Goal: Task Accomplishment & Management: Manage account settings

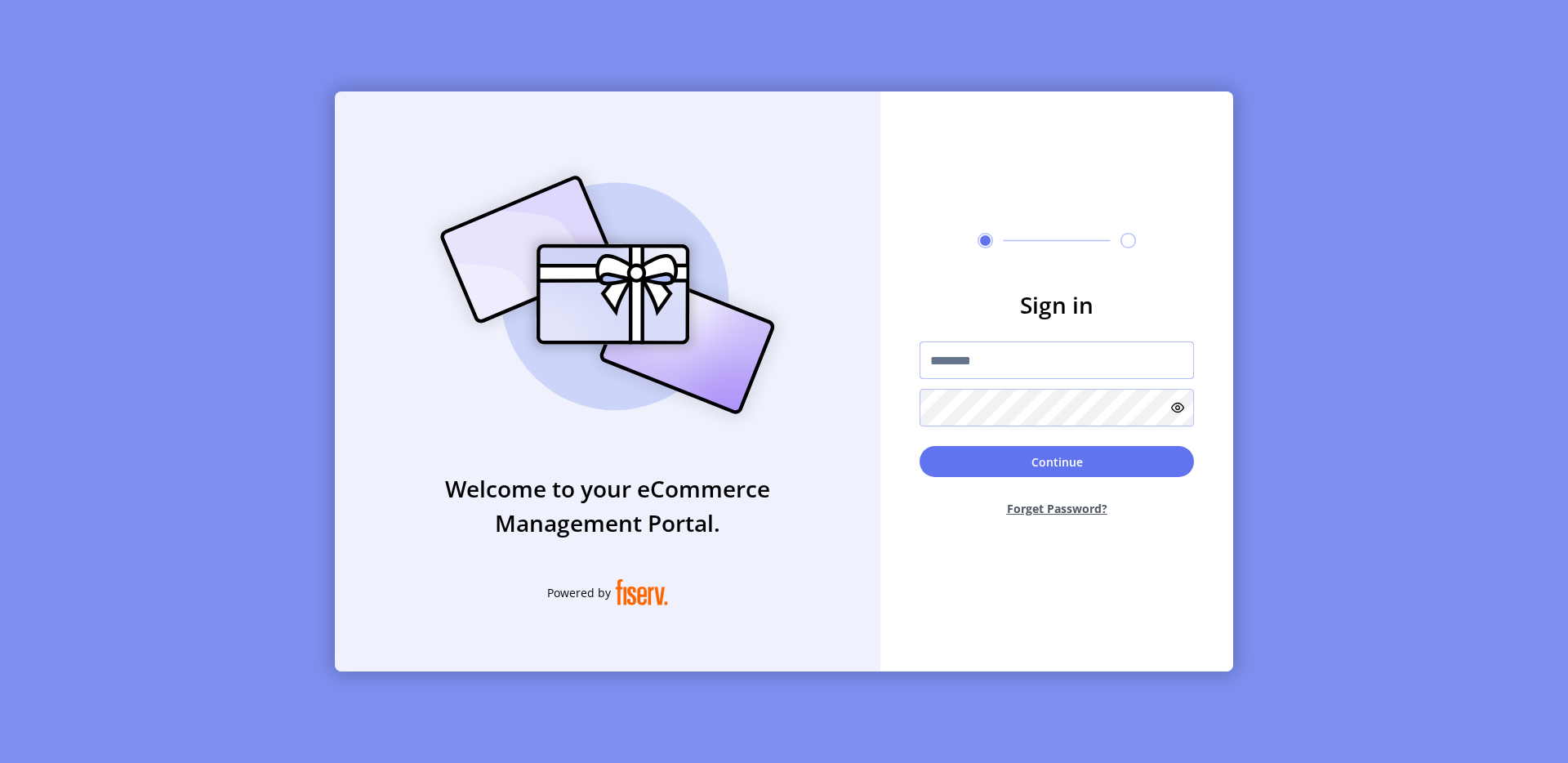
click at [991, 350] on input "text" at bounding box center [1056, 360] width 275 height 38
type input "**********"
click at [1066, 458] on button "Continue" at bounding box center [1056, 461] width 275 height 31
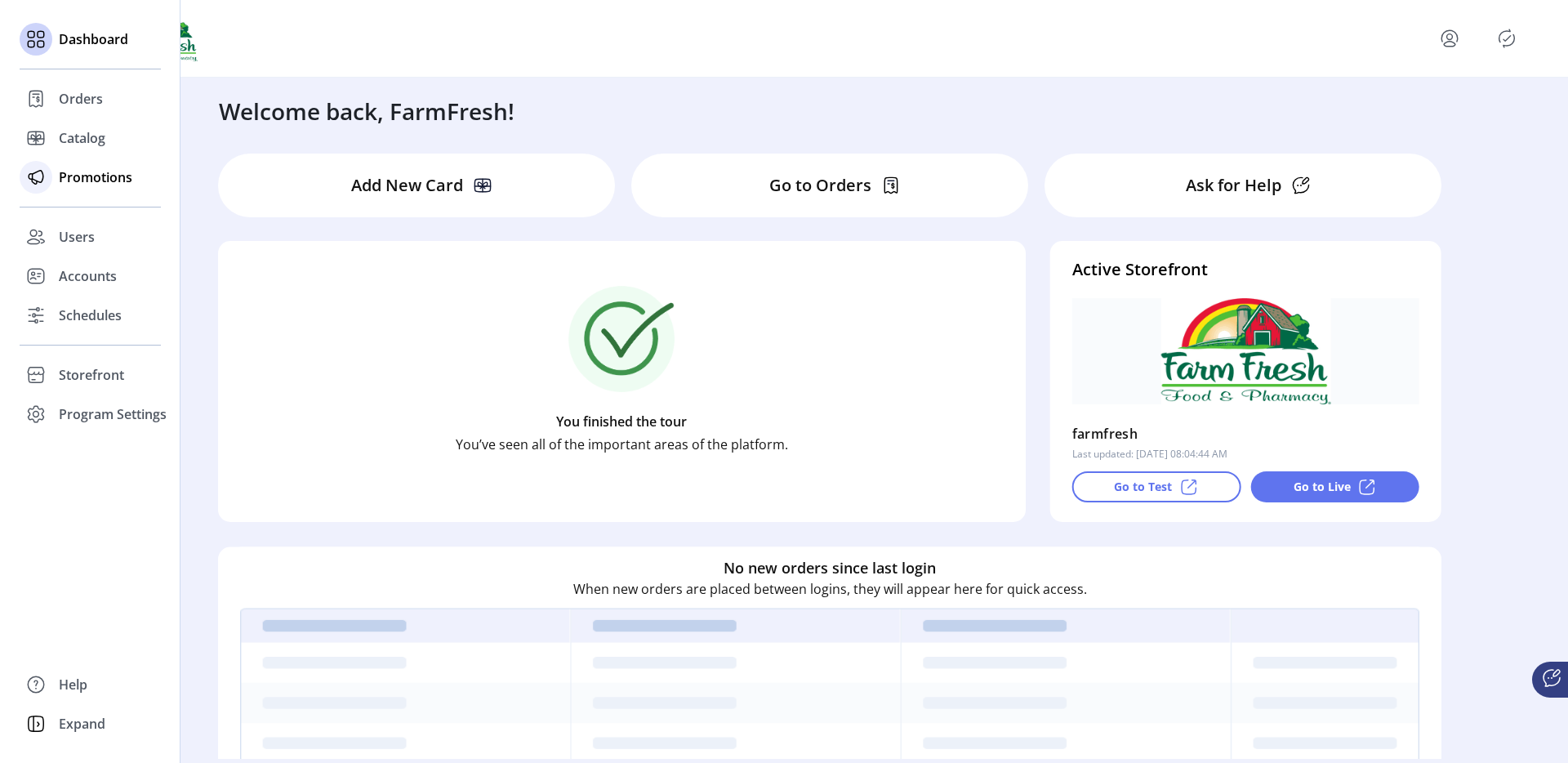
click at [51, 179] on div at bounding box center [36, 178] width 33 height 39
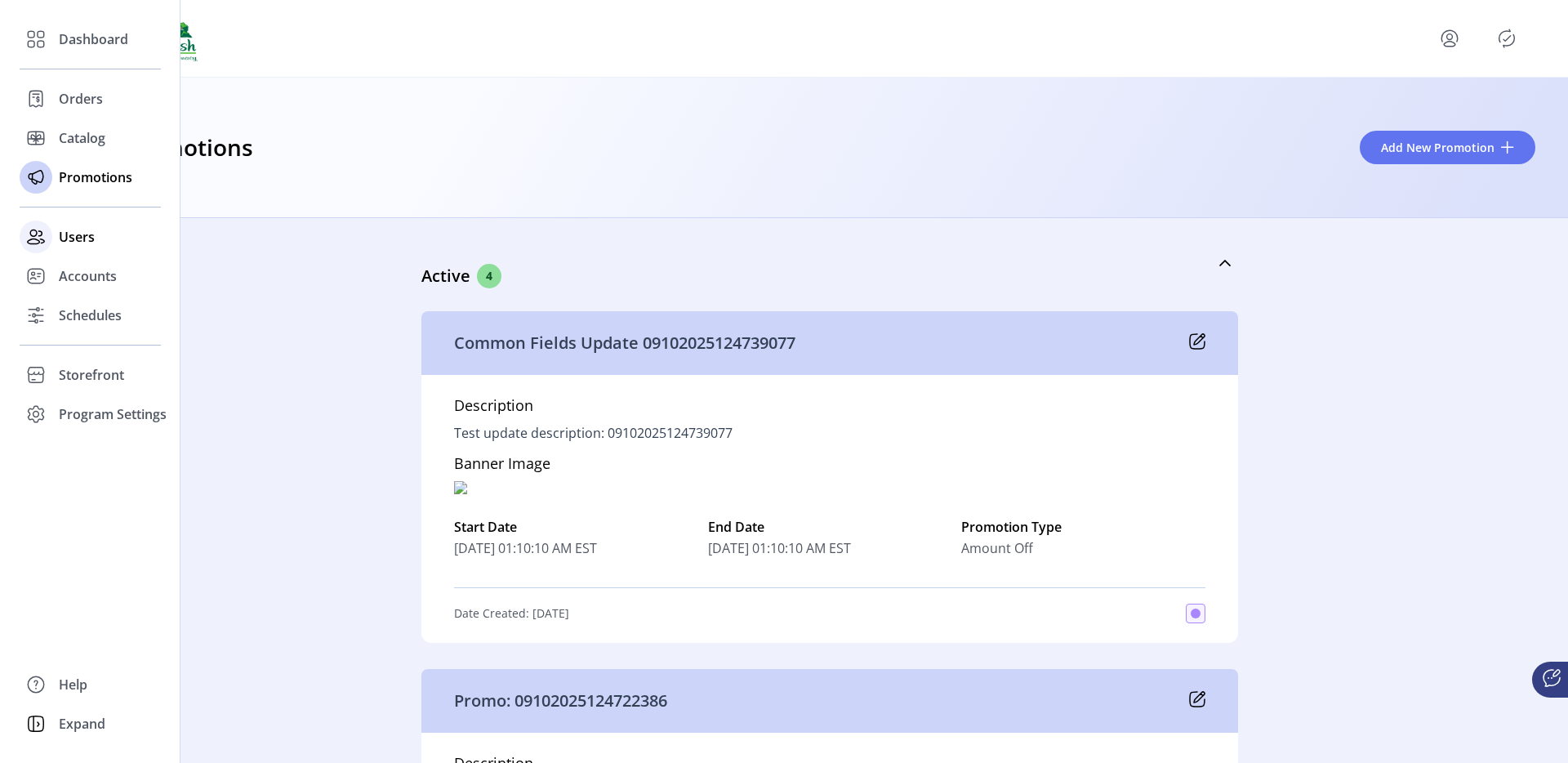
click at [58, 236] on span "Users" at bounding box center [76, 236] width 36 height 20
click at [82, 277] on span "Accounts" at bounding box center [88, 276] width 58 height 20
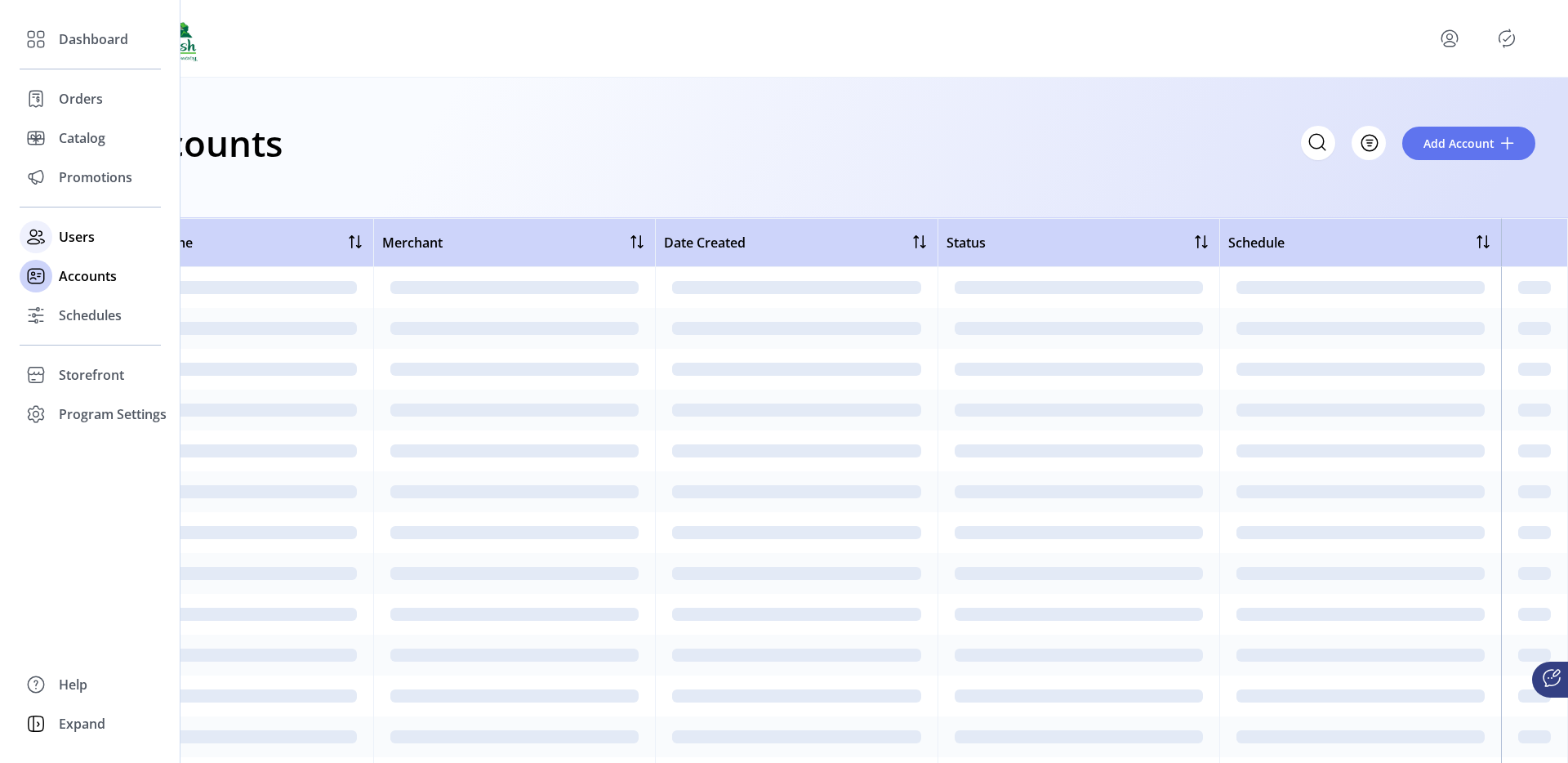
click at [88, 226] on div "Users" at bounding box center [90, 237] width 142 height 39
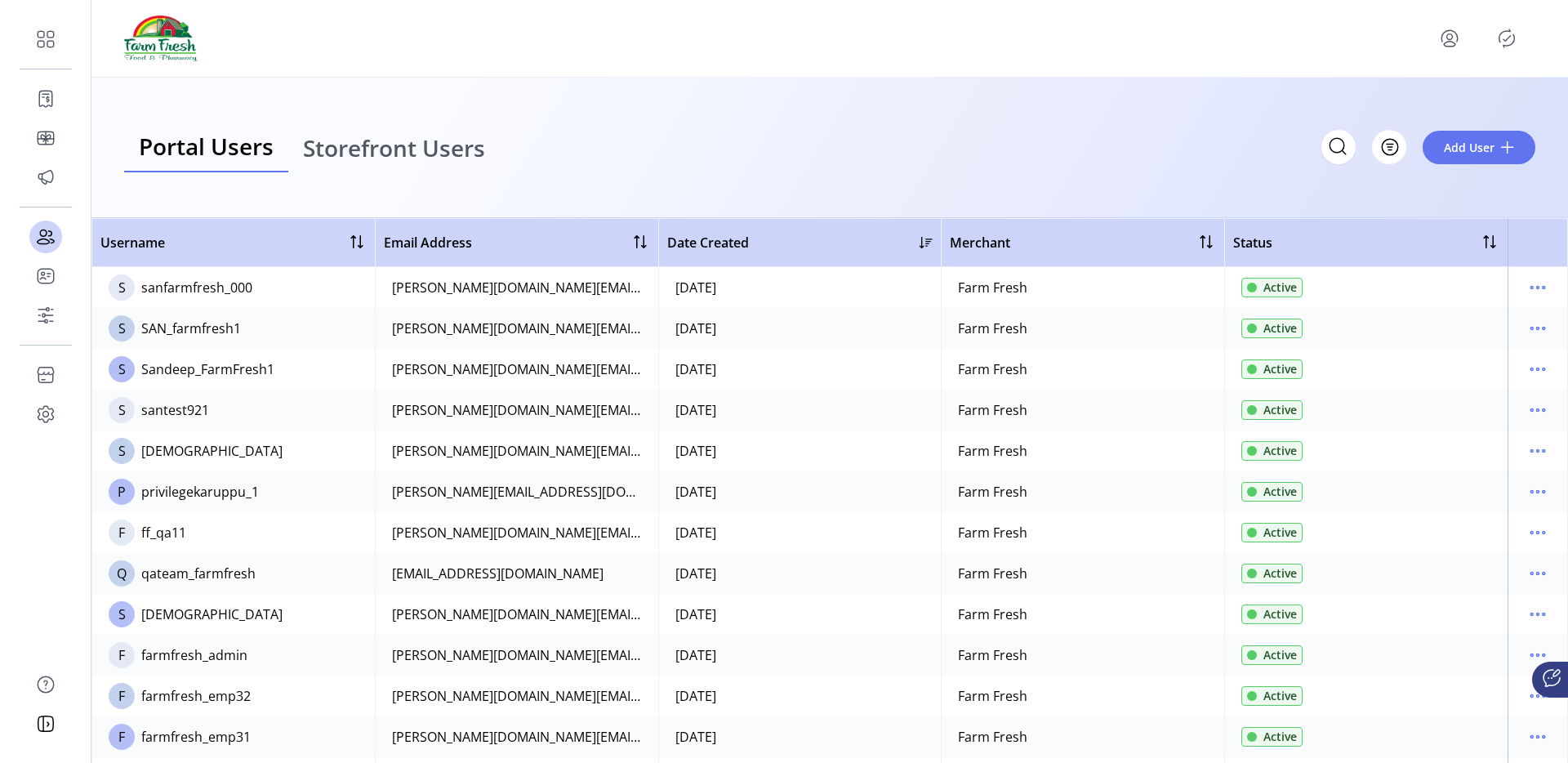
click at [375, 147] on span "Storefront Users" at bounding box center [394, 148] width 182 height 23
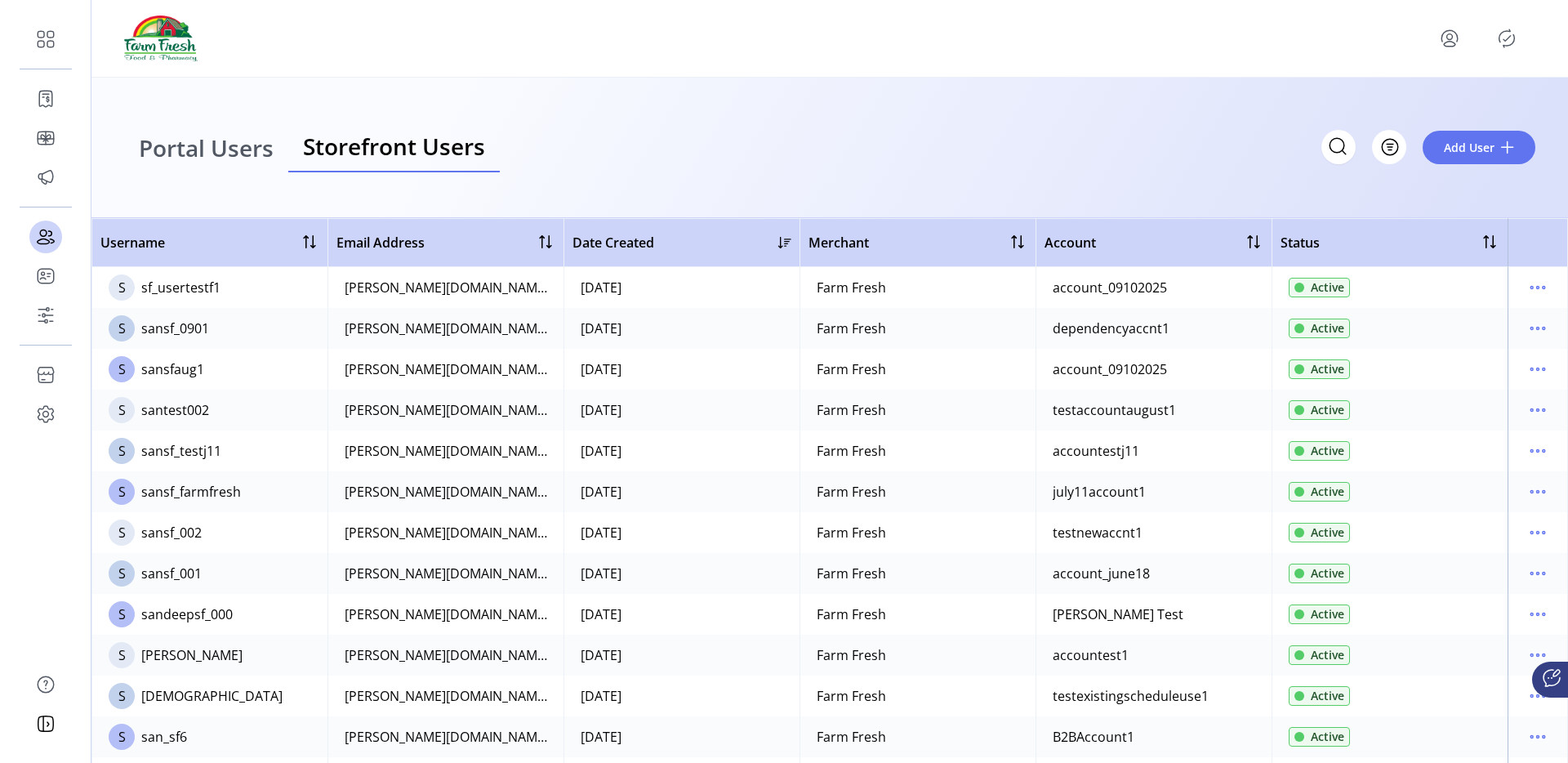
click at [245, 137] on span "Portal Users" at bounding box center [206, 148] width 135 height 23
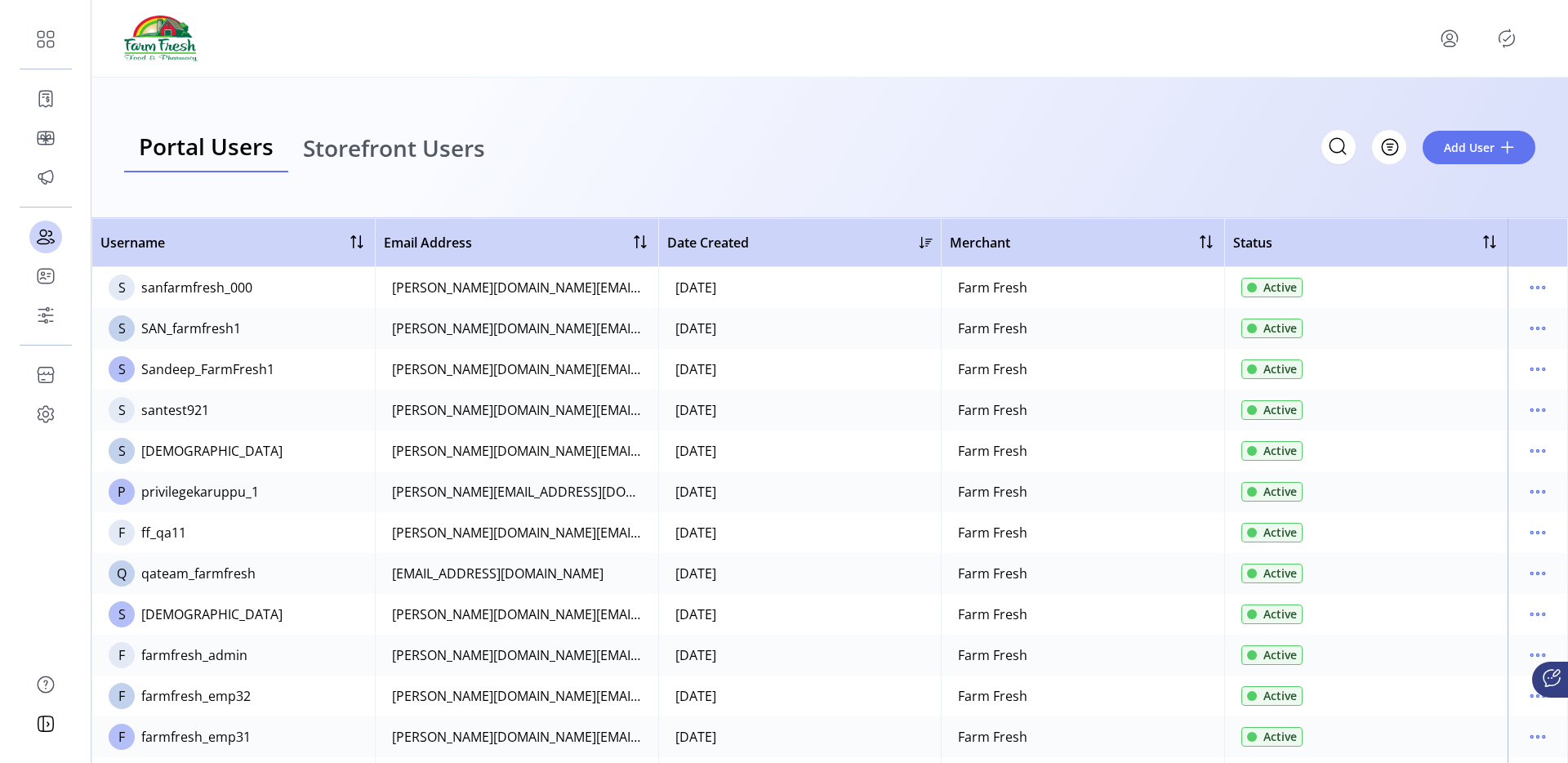
click at [369, 142] on span "Storefront Users" at bounding box center [394, 148] width 182 height 23
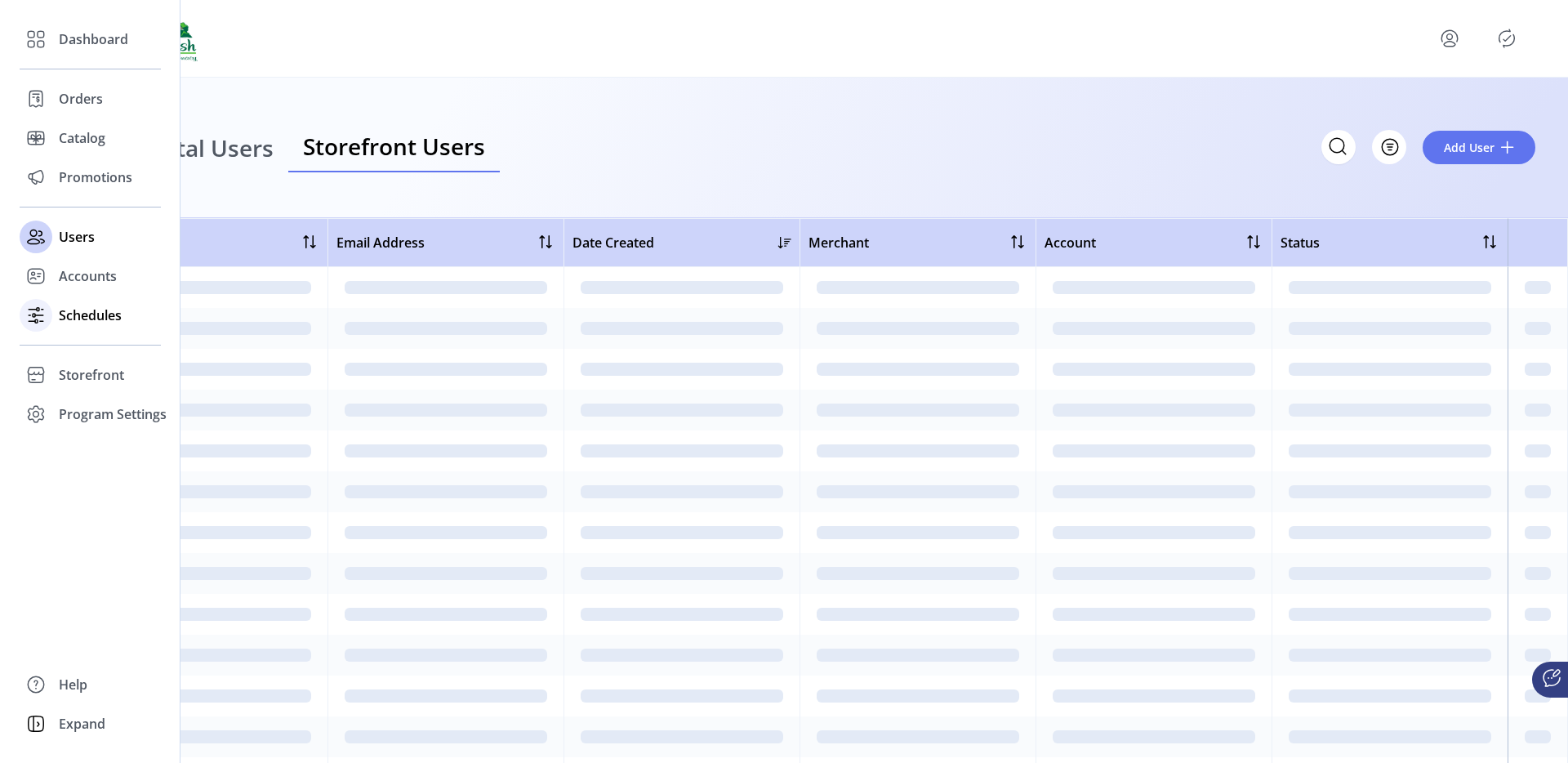
click at [66, 317] on span "Schedules" at bounding box center [89, 315] width 63 height 20
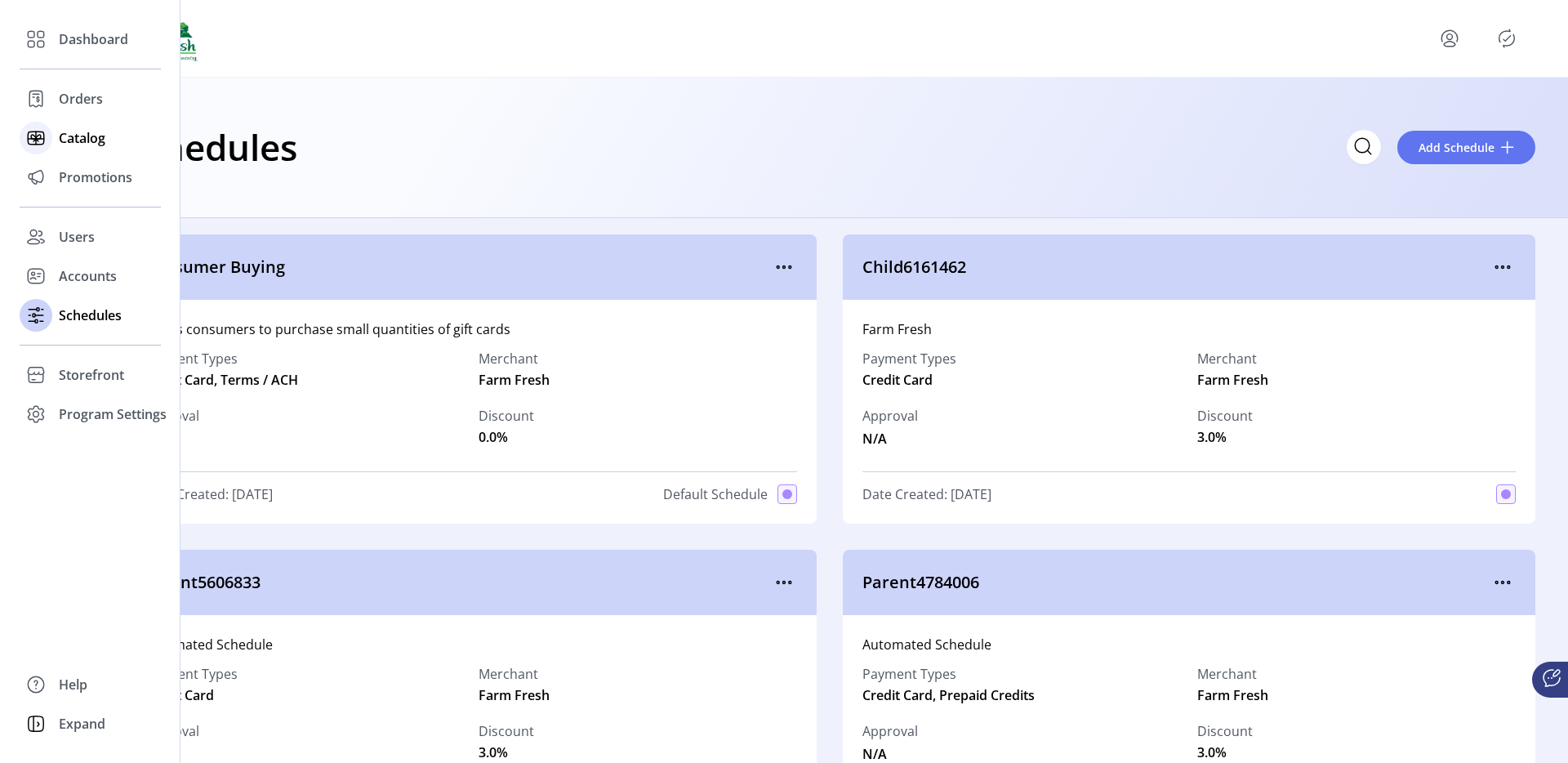
click at [39, 156] on div at bounding box center [36, 138] width 33 height 39
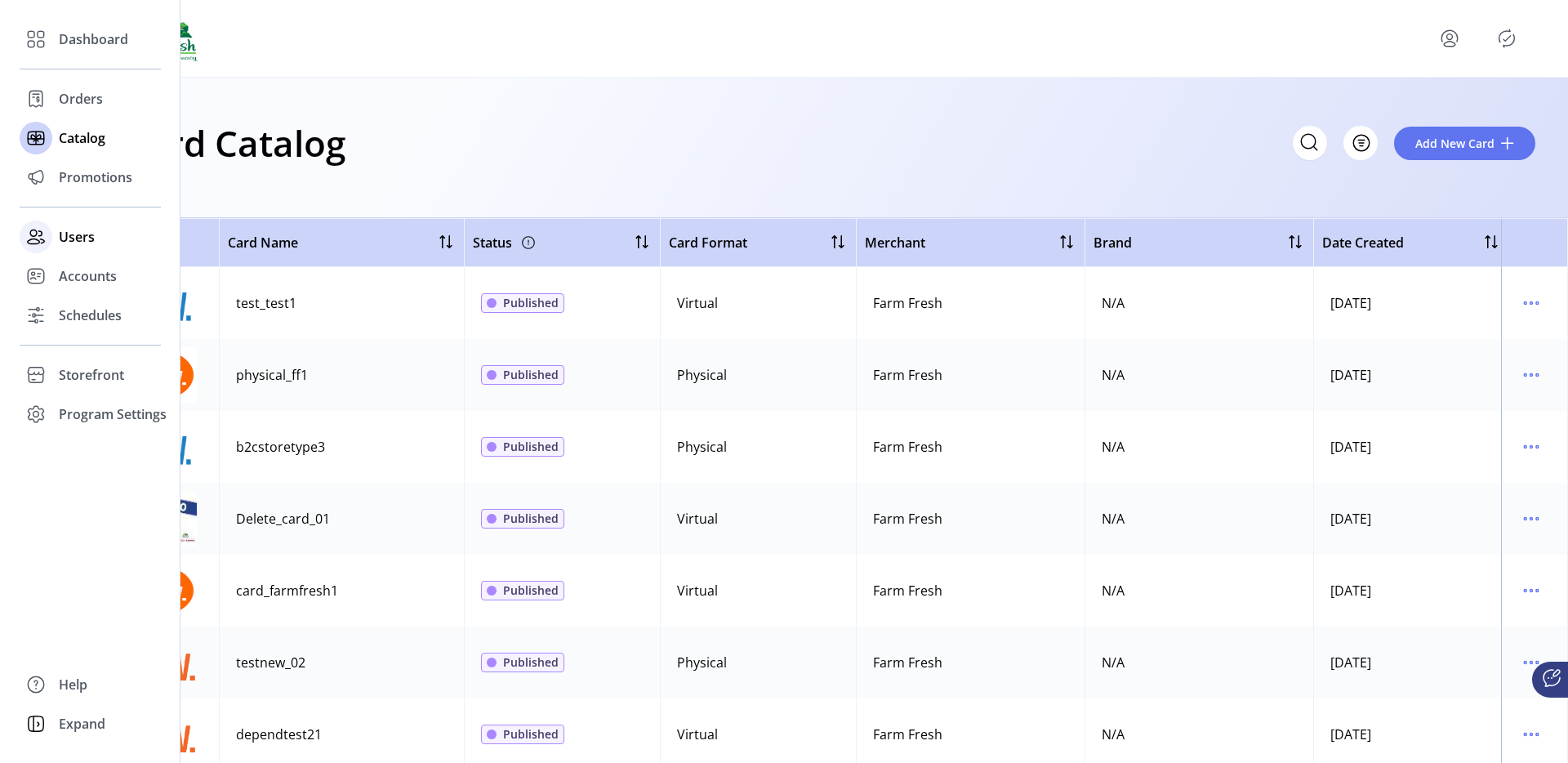
click at [55, 233] on div "Users" at bounding box center [90, 237] width 142 height 39
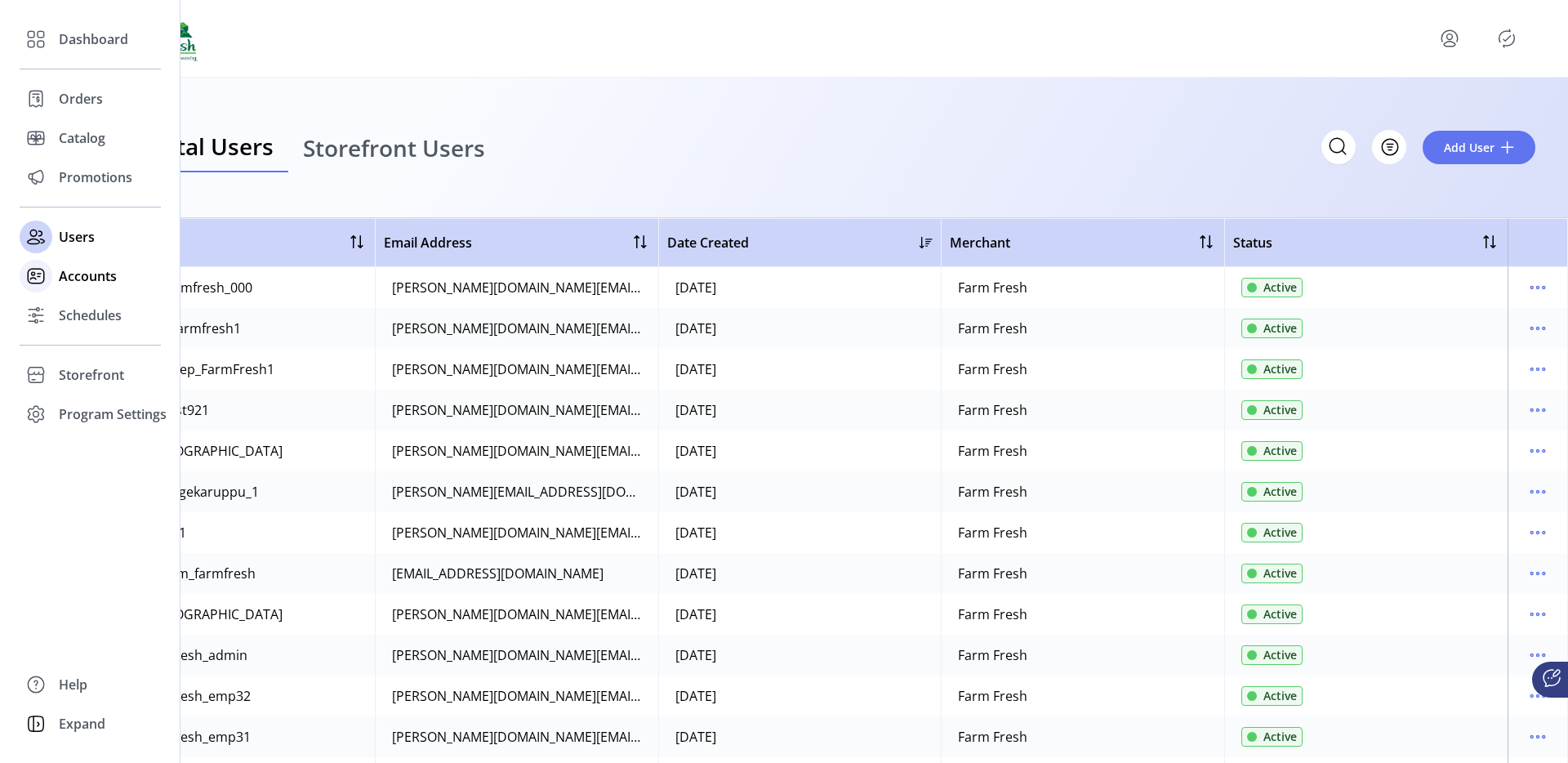
click at [64, 272] on span "Accounts" at bounding box center [88, 276] width 58 height 20
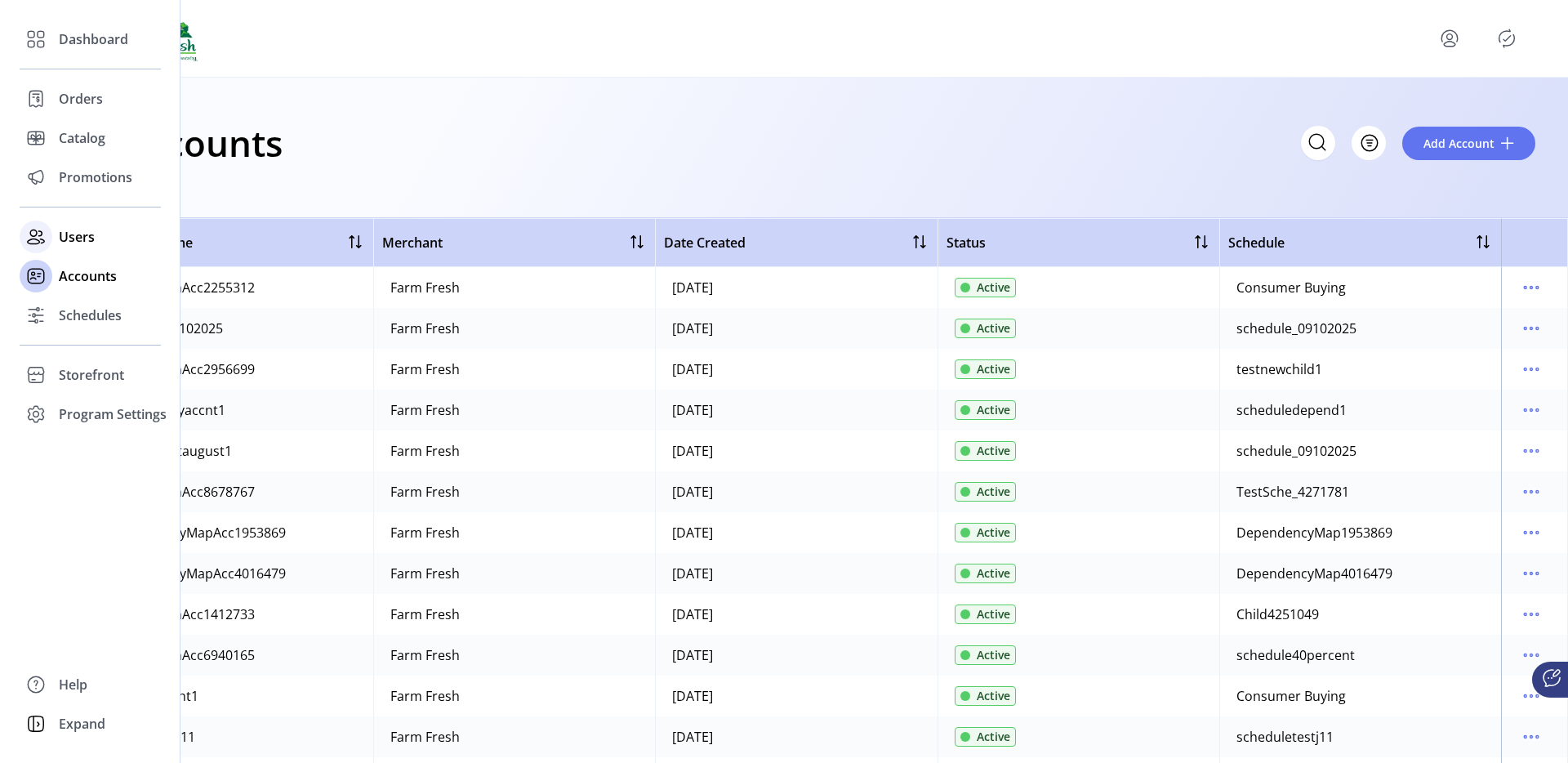
click at [71, 240] on span "Users" at bounding box center [76, 236] width 36 height 20
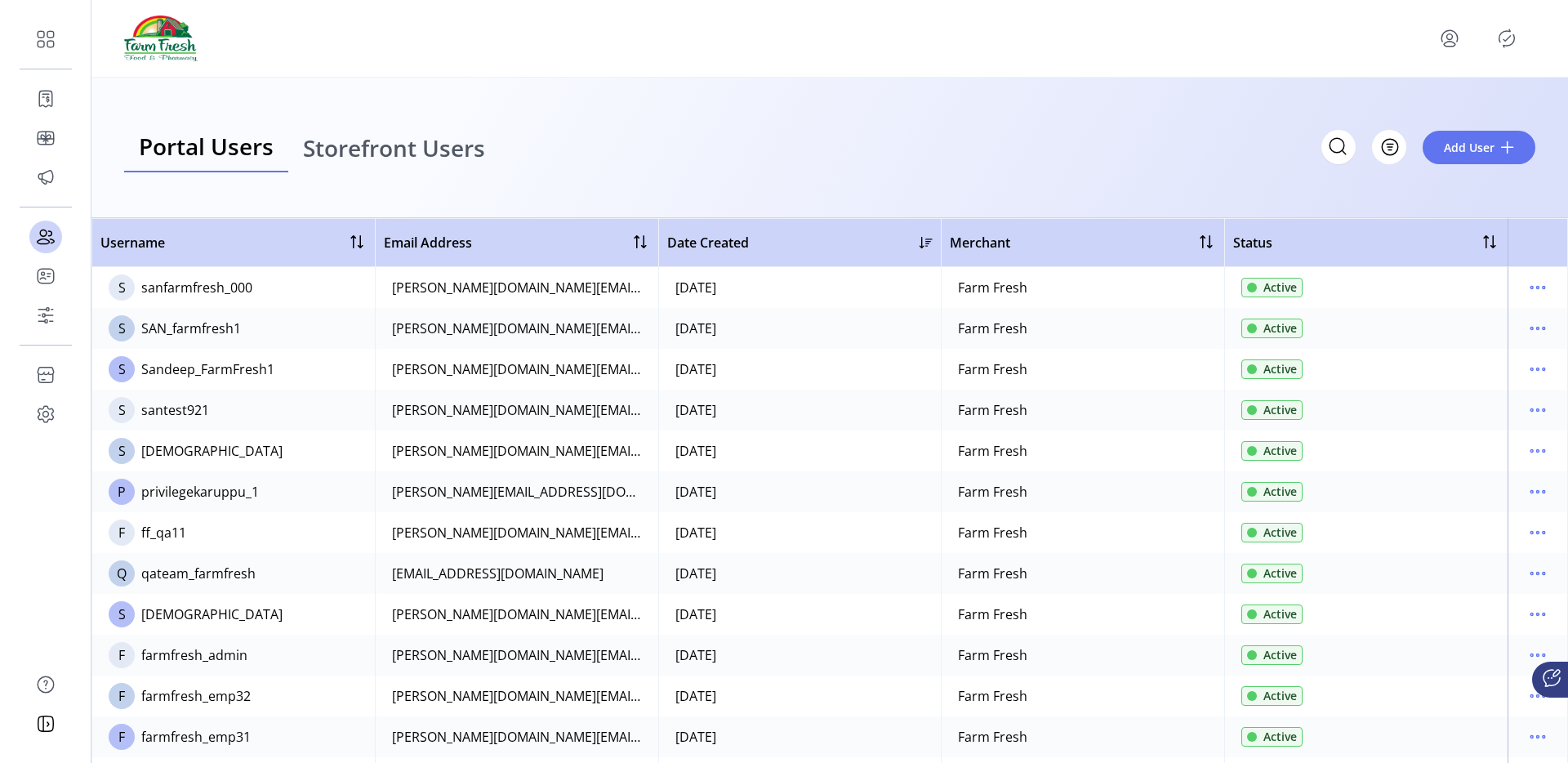
click at [384, 142] on span "Storefront Users" at bounding box center [394, 148] width 182 height 23
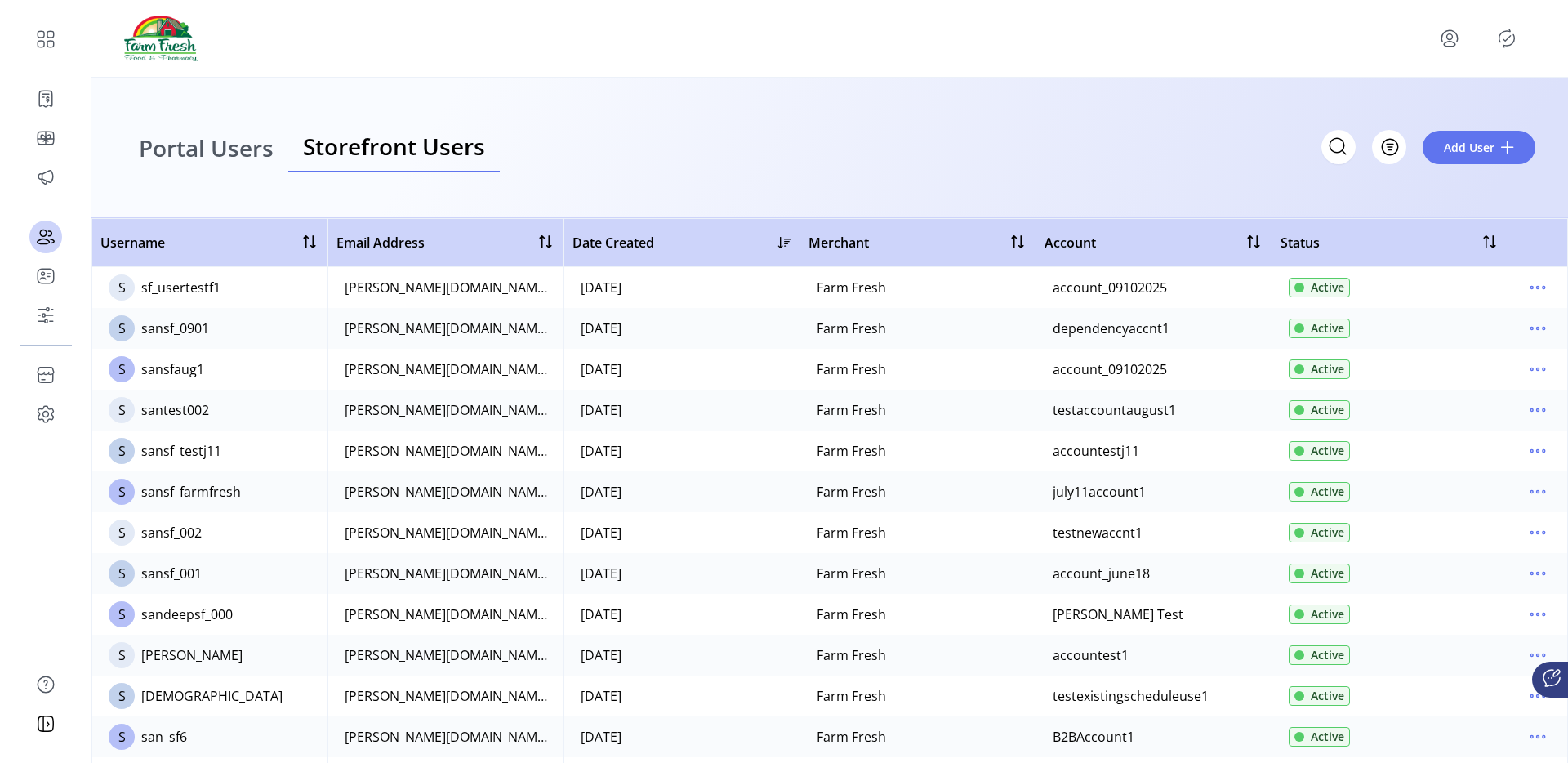
click at [216, 142] on span "Portal Users" at bounding box center [206, 148] width 135 height 23
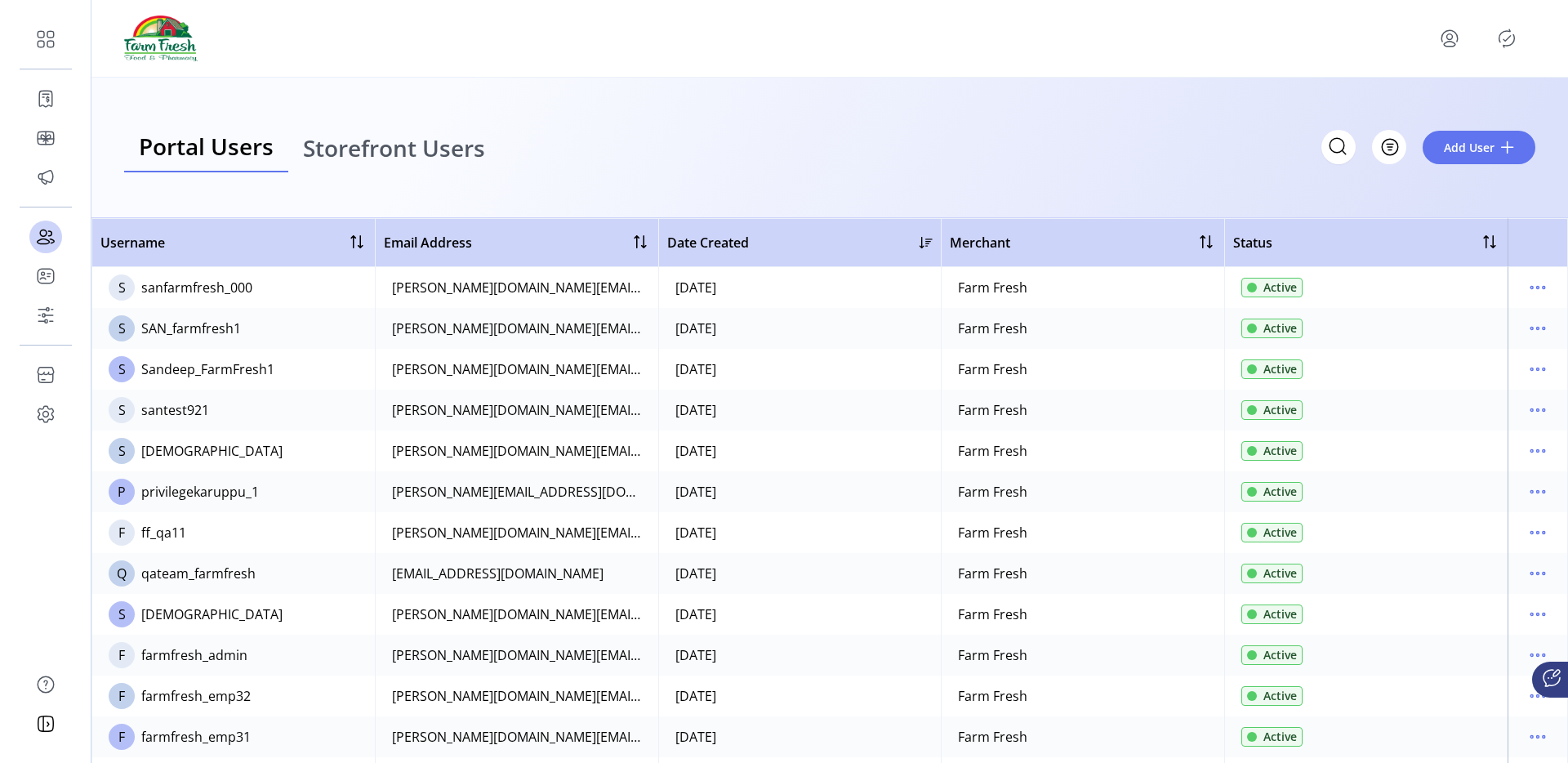
click at [1453, 44] on icon "menu" at bounding box center [1449, 38] width 26 height 26
click at [1426, 102] on span "Sign Out" at bounding box center [1390, 102] width 123 height 13
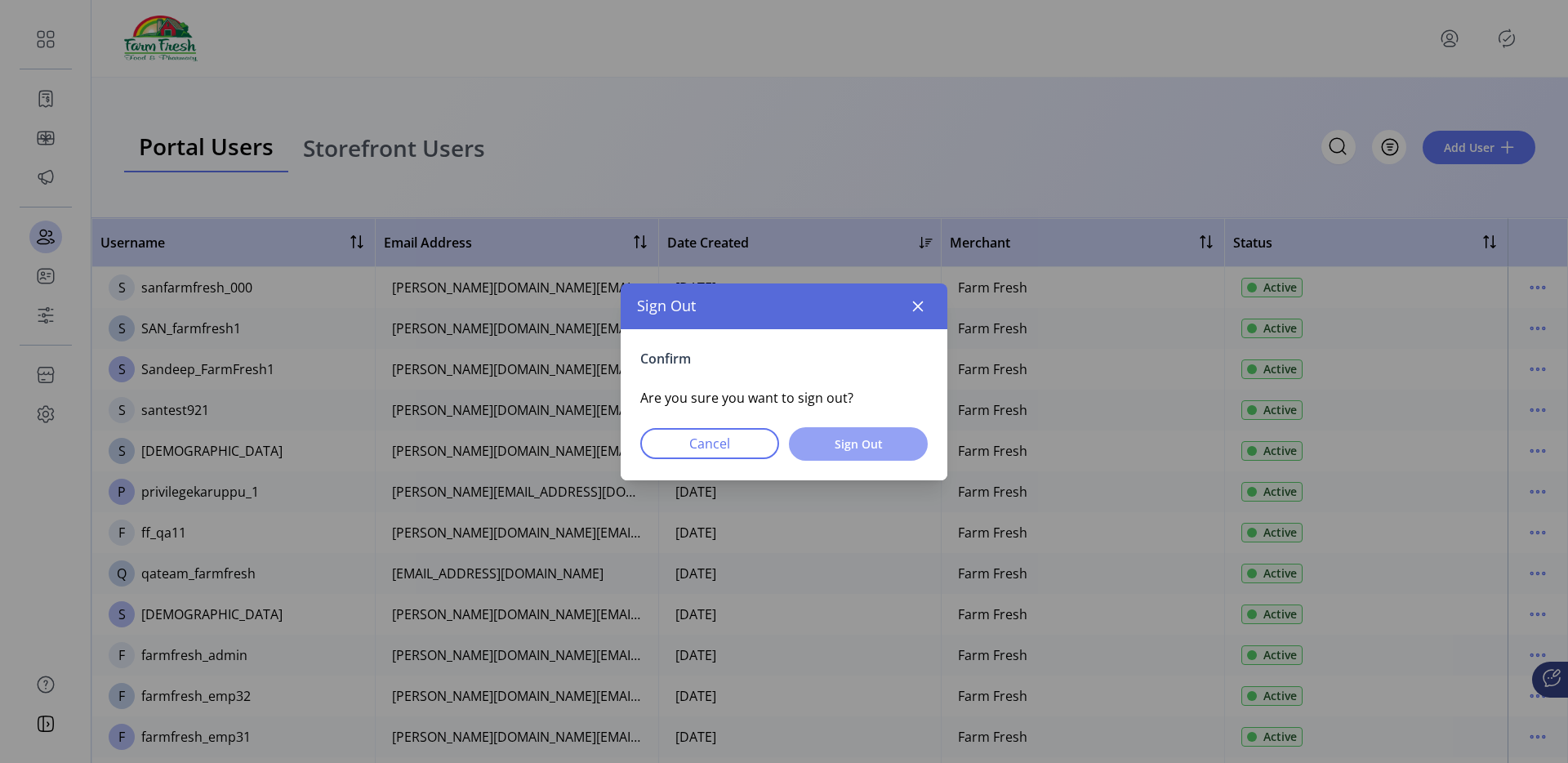
click at [919, 451] on button "Sign Out" at bounding box center [858, 444] width 139 height 33
